Goal: Information Seeking & Learning: Understand process/instructions

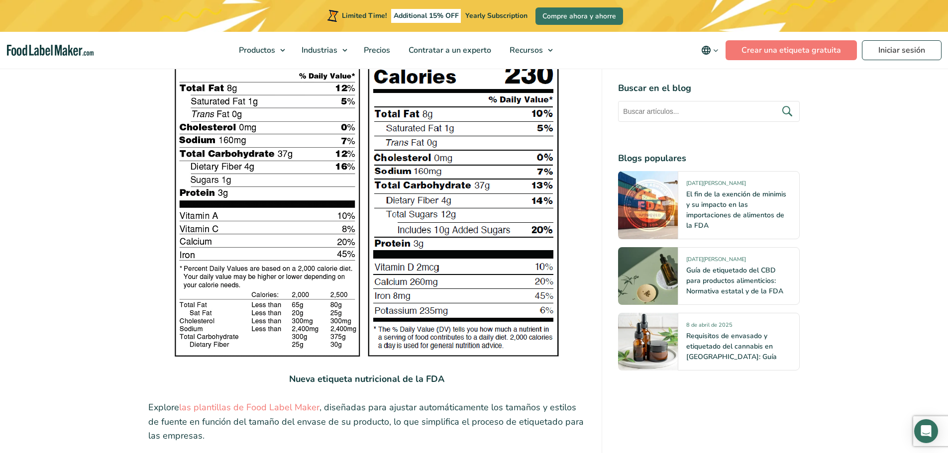
scroll to position [1801, 0]
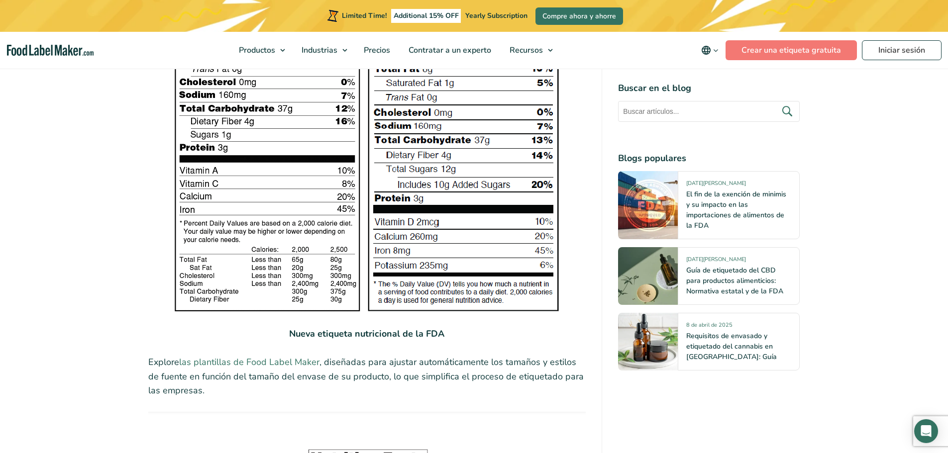
click at [255, 356] on link "las plantillas de Food Label Maker" at bounding box center [249, 362] width 140 height 12
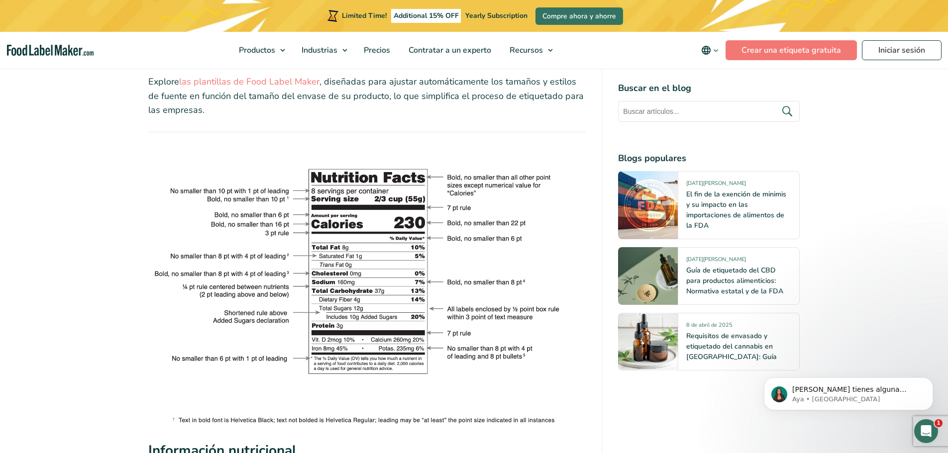
scroll to position [2099, 0]
